Goal: Task Accomplishment & Management: Use online tool/utility

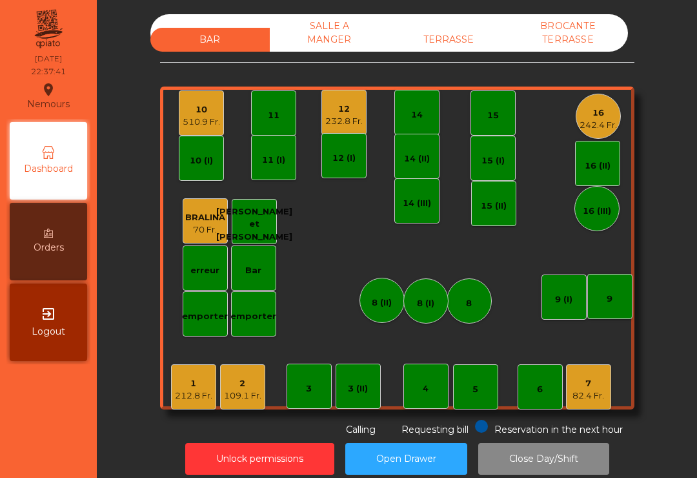
click at [177, 387] on div "1" at bounding box center [193, 383] width 37 height 13
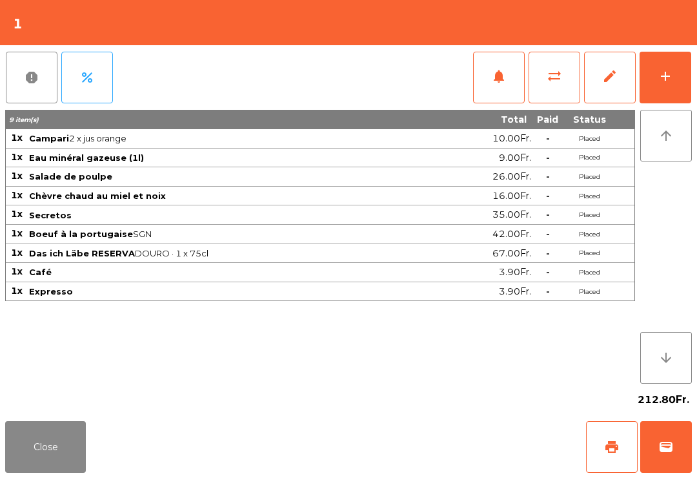
click at [671, 447] on span "wallet" at bounding box center [666, 446] width 15 height 15
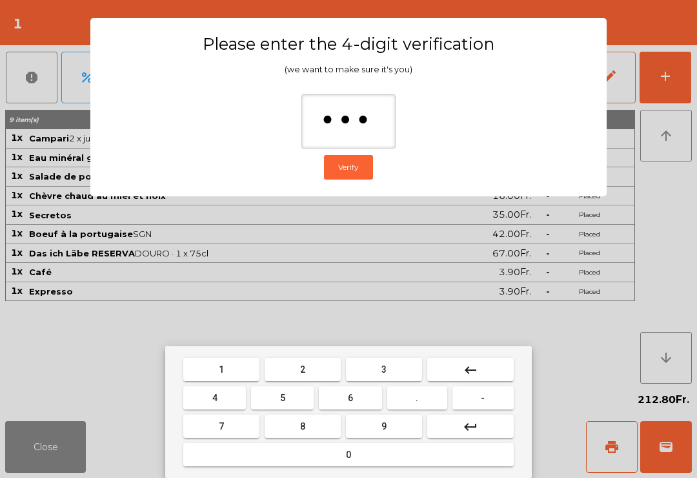
type input "****"
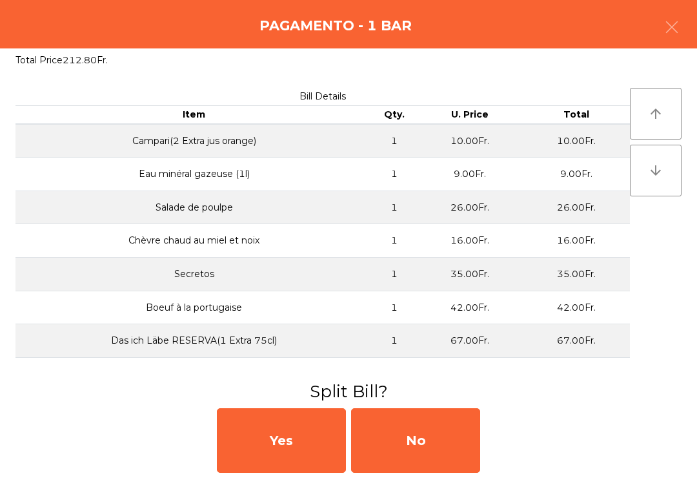
click at [446, 442] on div "No" at bounding box center [415, 440] width 129 height 65
click at [446, 439] on div "MB" at bounding box center [415, 440] width 129 height 65
click at [442, 437] on div "No" at bounding box center [415, 440] width 129 height 65
click at [443, 433] on div "No" at bounding box center [415, 440] width 129 height 65
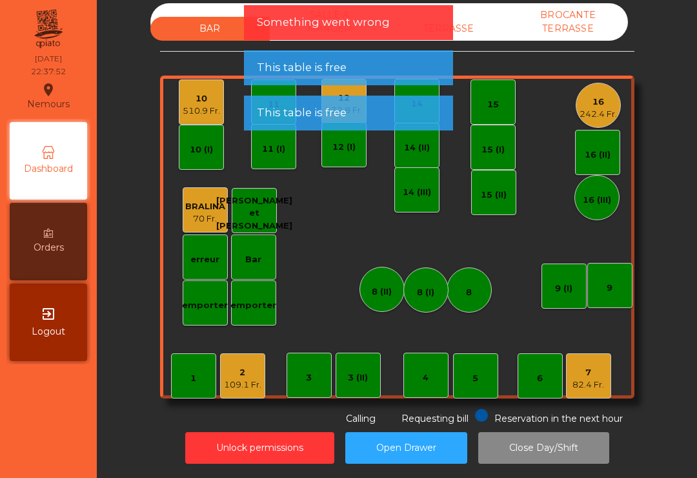
scroll to position [10, 0]
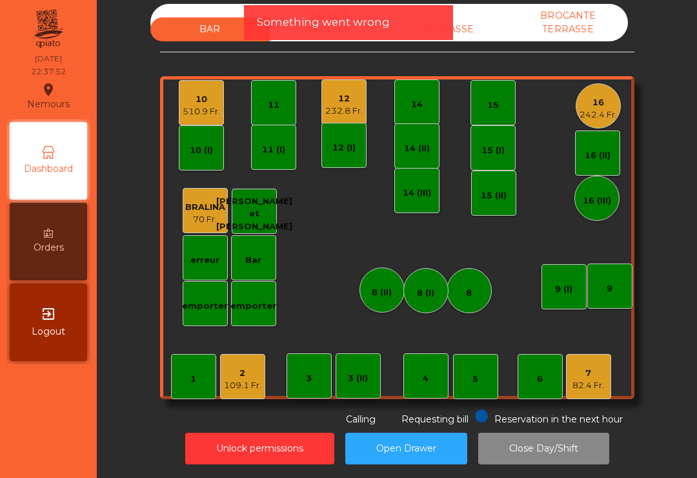
click at [587, 379] on div "82.4 Fr." at bounding box center [589, 385] width 32 height 13
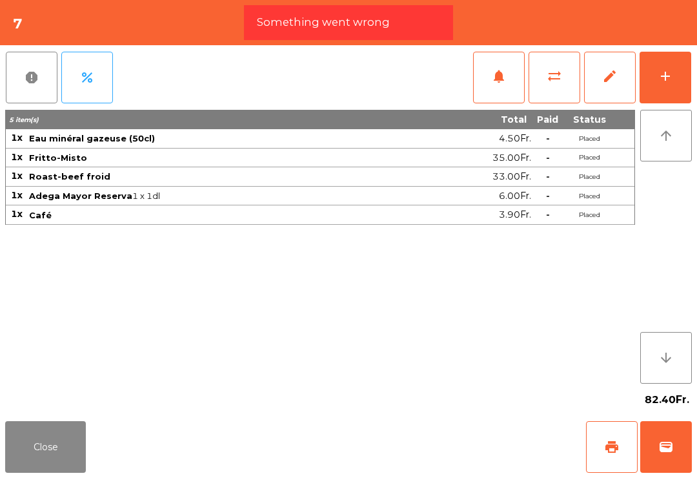
click at [667, 444] on span "wallet" at bounding box center [666, 446] width 15 height 15
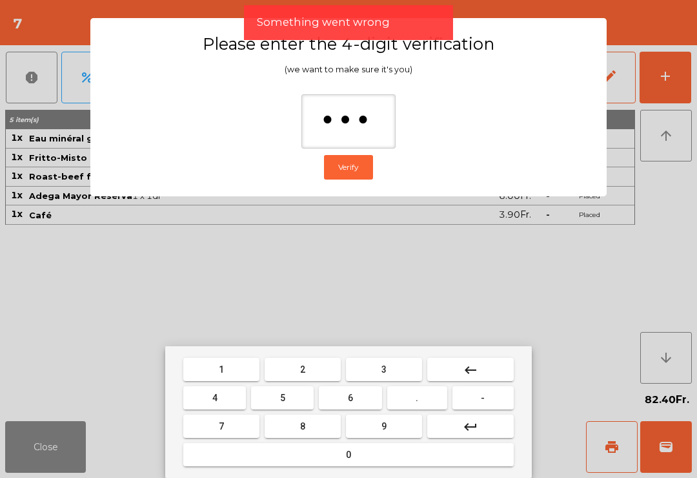
type input "****"
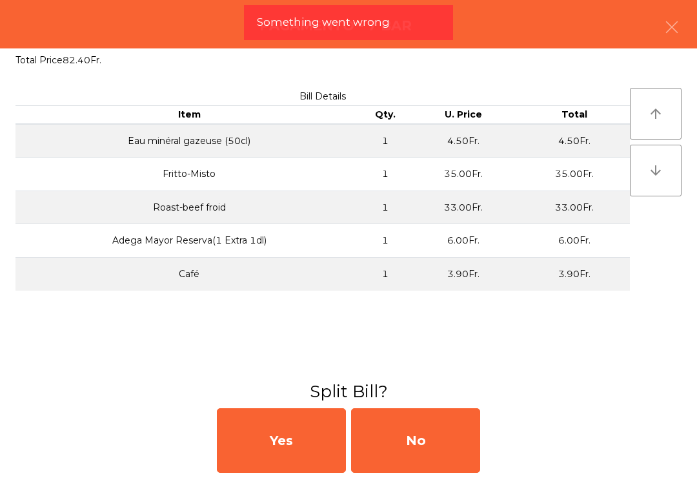
click at [448, 437] on div "No" at bounding box center [415, 440] width 129 height 65
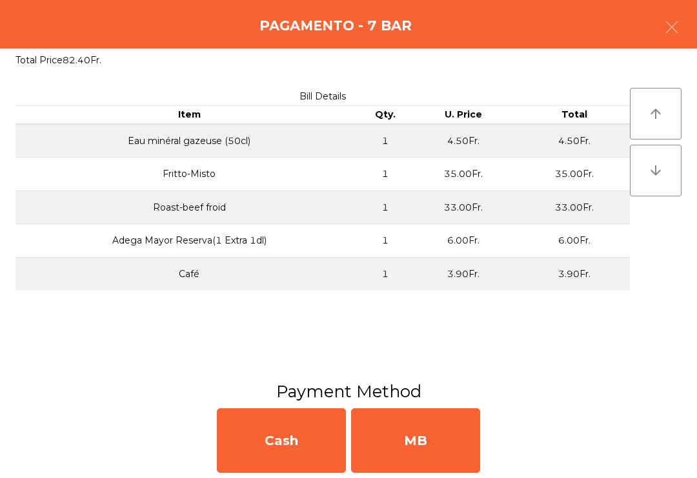
click at [432, 441] on div "MB" at bounding box center [415, 440] width 129 height 65
click at [426, 437] on div "No" at bounding box center [415, 440] width 129 height 65
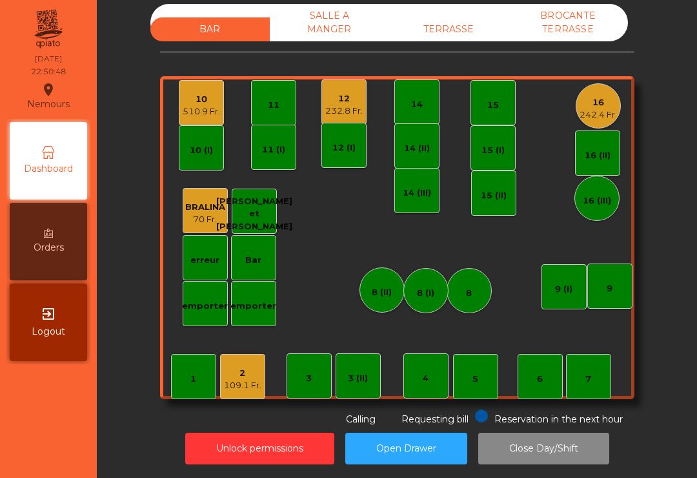
click at [348, 101] on div "12" at bounding box center [343, 98] width 37 height 13
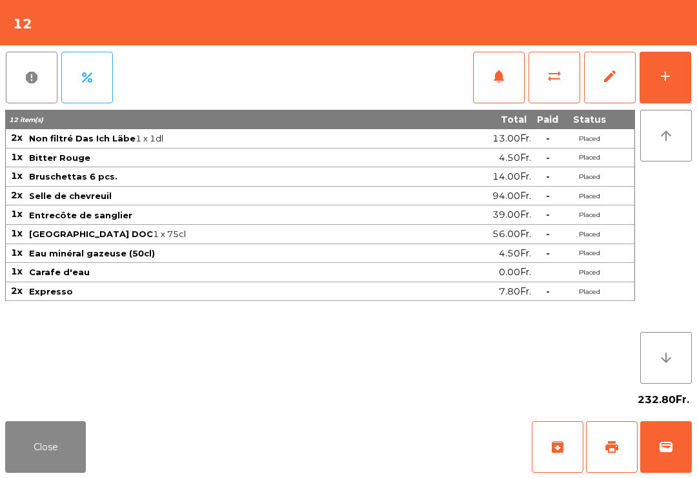
click at [609, 446] on span "print" at bounding box center [611, 446] width 15 height 15
